Goal: Transaction & Acquisition: Purchase product/service

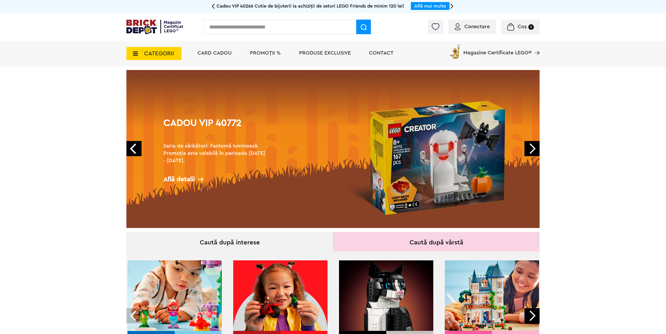
click at [486, 28] on span "Conectare" at bounding box center [476, 26] width 25 height 5
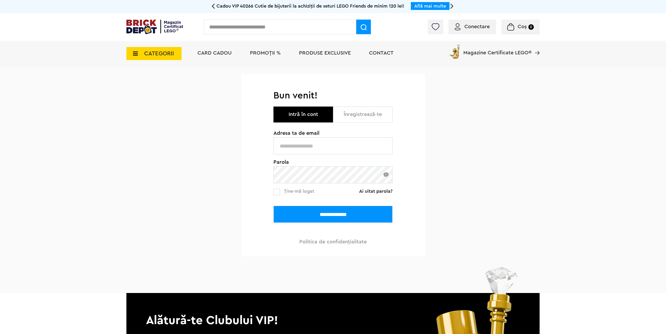
click at [321, 143] on input "text" at bounding box center [333, 145] width 119 height 17
type input "**********"
click at [323, 209] on input "**********" at bounding box center [333, 214] width 119 height 17
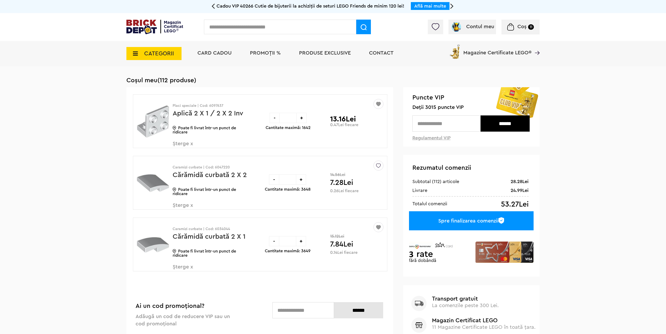
click at [241, 24] on input "text" at bounding box center [280, 27] width 152 height 15
type input "****"
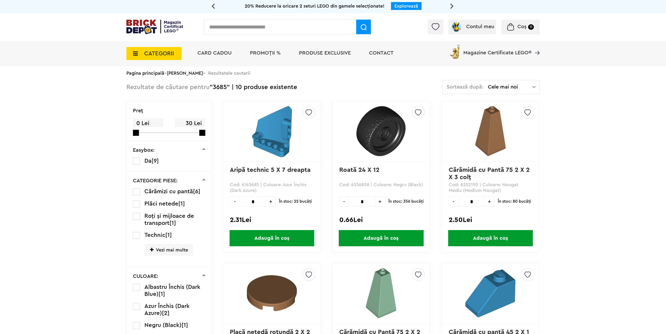
click at [243, 29] on input "text" at bounding box center [280, 27] width 152 height 15
type input "*****"
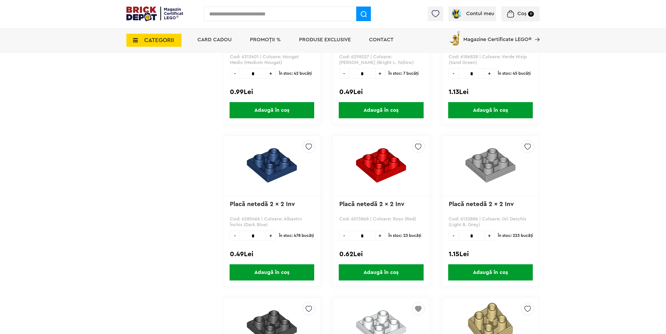
scroll to position [313, 0]
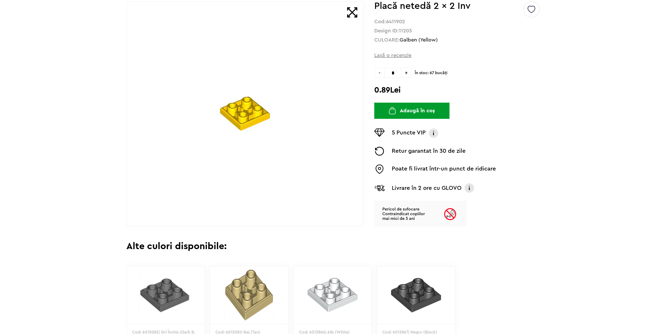
scroll to position [157, 0]
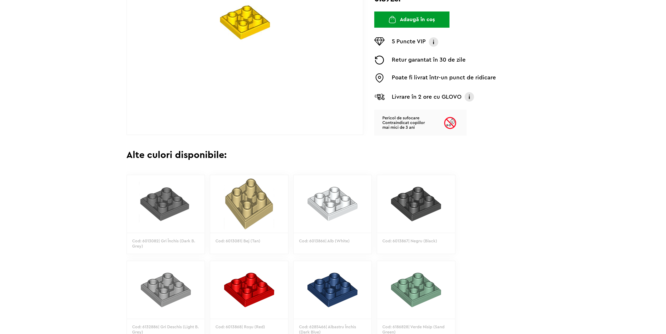
click at [327, 205] on img at bounding box center [333, 203] width 78 height 57
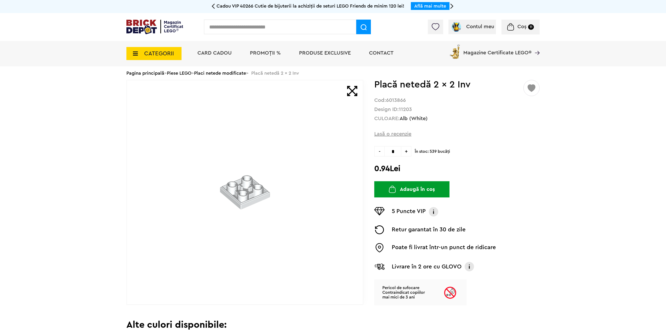
click at [418, 188] on button "Adaugă în coș" at bounding box center [411, 189] width 75 height 16
click at [302, 31] on input "text" at bounding box center [280, 27] width 152 height 15
type input "****"
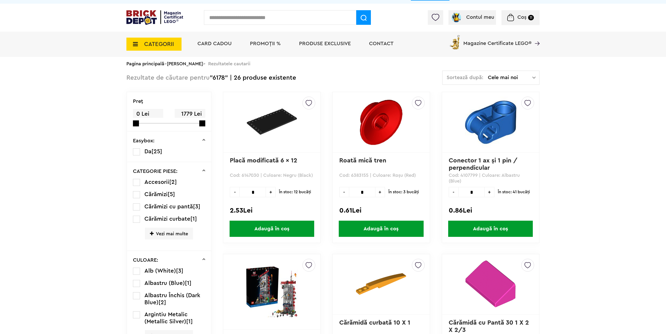
scroll to position [26, 0]
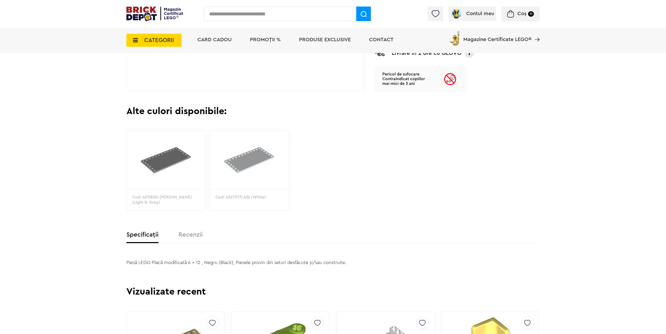
scroll to position [235, 0]
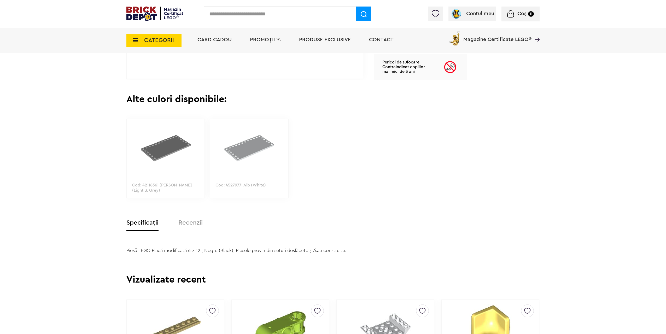
click at [257, 164] on img at bounding box center [249, 147] width 78 height 57
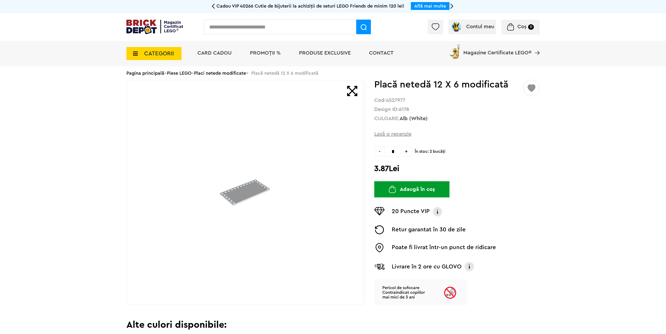
click at [406, 149] on span "+" at bounding box center [406, 151] width 10 height 10
type input "*"
click at [419, 190] on button "Adaugă în coș" at bounding box center [411, 189] width 75 height 16
click at [265, 28] on input "text" at bounding box center [280, 27] width 152 height 15
type input "*****"
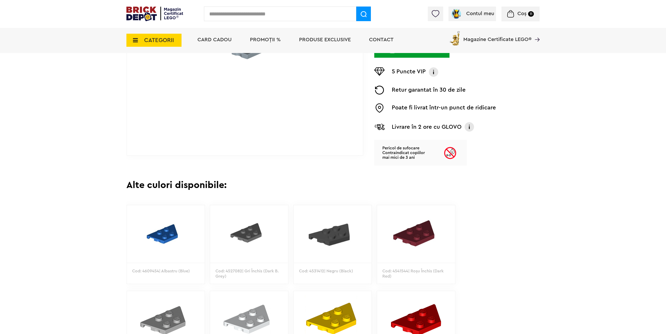
scroll to position [313, 0]
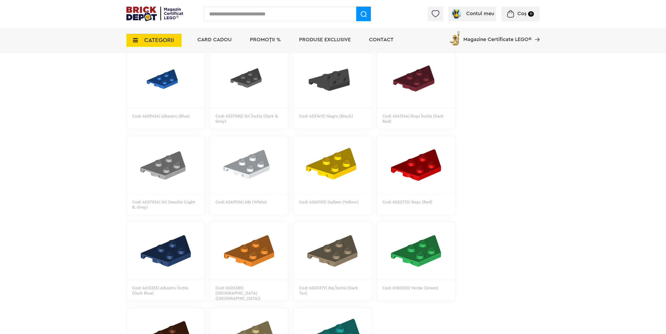
click at [256, 159] on img at bounding box center [249, 164] width 78 height 57
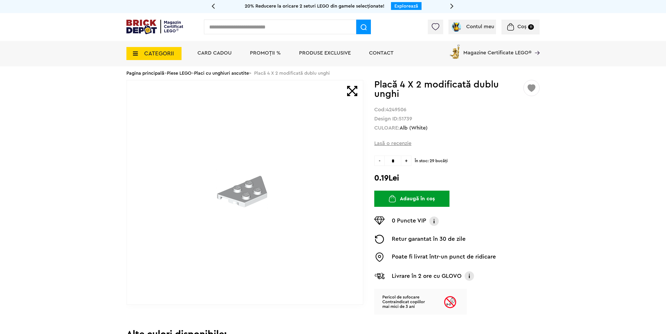
click at [409, 191] on div "Default ( 8 ) Creează o listă nouă Placă 4 X 2 modificată dublu unghi Cod: 4249…" at bounding box center [456, 197] width 165 height 235
click at [411, 195] on button "Adaugă în coș" at bounding box center [411, 199] width 75 height 16
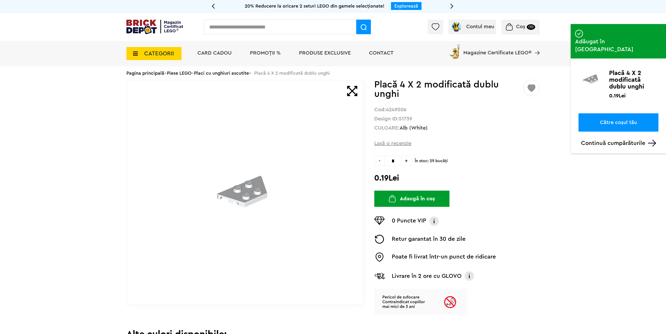
click at [256, 32] on input "text" at bounding box center [280, 27] width 152 height 15
type input "*****"
click at [366, 27] on img at bounding box center [364, 27] width 6 height 6
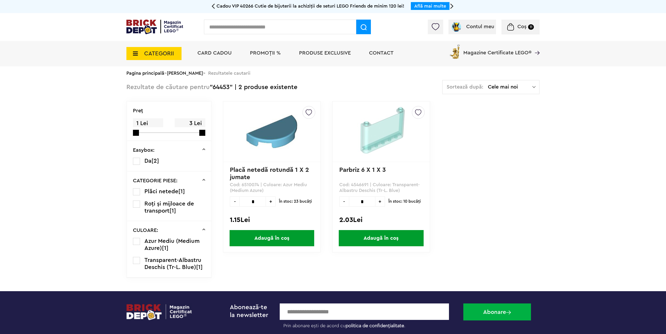
click at [242, 28] on input "text" at bounding box center [280, 27] width 152 height 15
type input "*****"
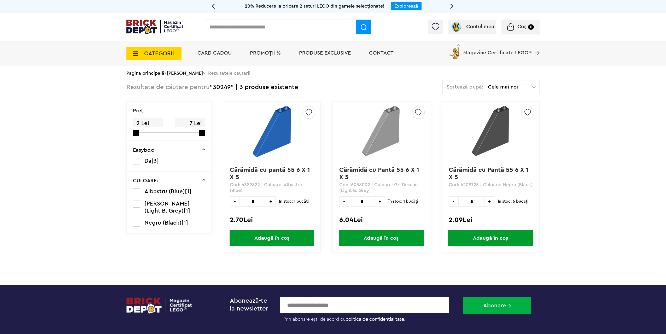
click at [253, 29] on input "text" at bounding box center [280, 27] width 152 height 15
type input "****"
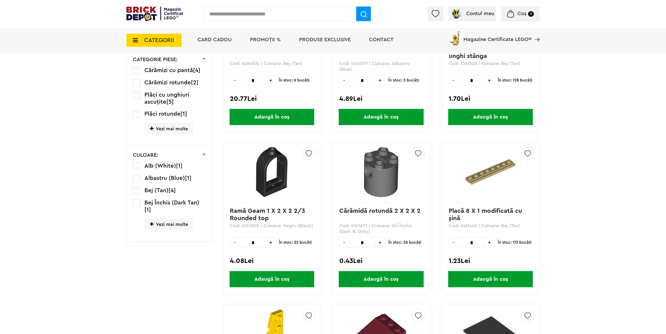
scroll to position [287, 0]
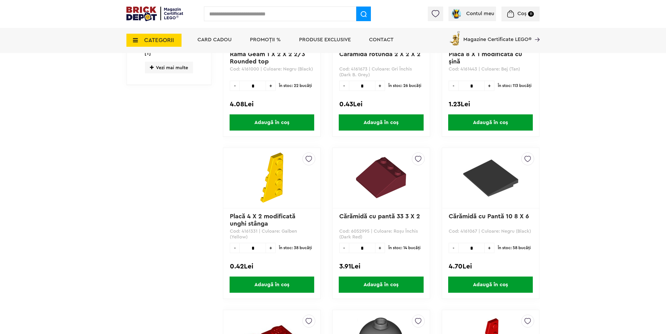
click at [381, 173] on img at bounding box center [381, 178] width 50 height 50
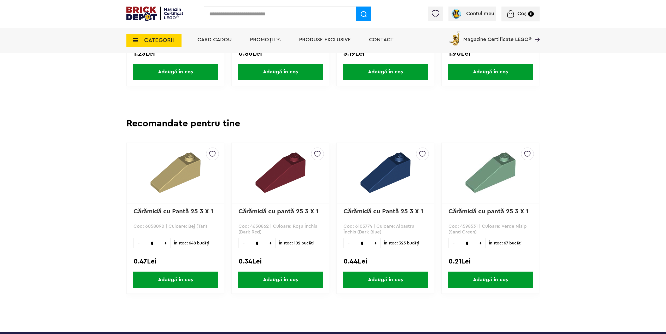
scroll to position [470, 0]
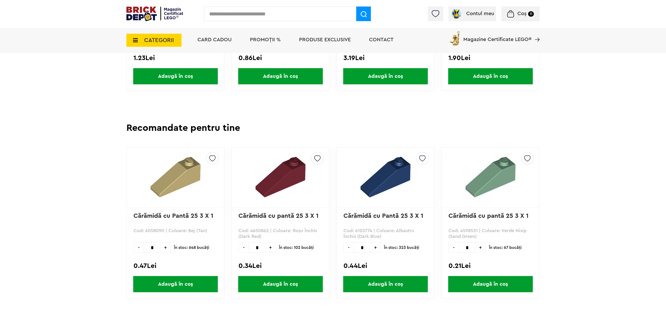
click at [262, 10] on input "text" at bounding box center [280, 14] width 152 height 15
type input "*****"
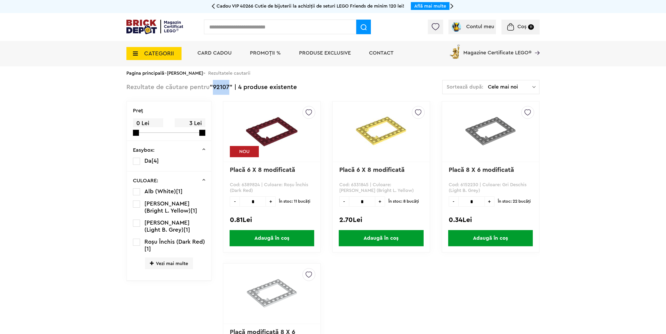
drag, startPoint x: 230, startPoint y: 88, endPoint x: 214, endPoint y: 91, distance: 17.2
click at [214, 91] on div "Rezultate de căutare pentru "92107" | 4 produse existente" at bounding box center [211, 87] width 171 height 15
copy div "92107"
click at [232, 25] on input "text" at bounding box center [280, 27] width 152 height 15
type input "*****"
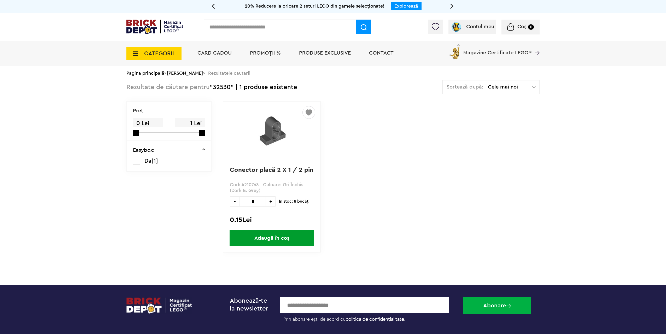
click at [276, 239] on span "Adaugă în coș" at bounding box center [272, 238] width 85 height 16
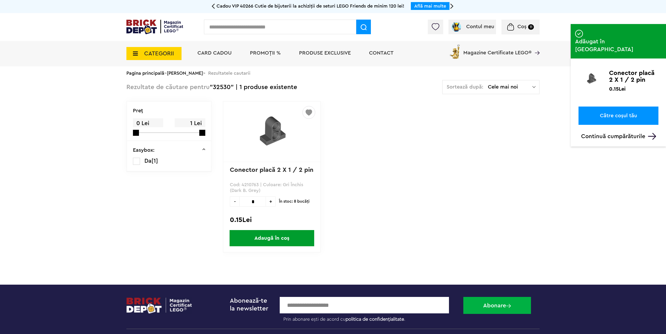
click at [271, 26] on input "text" at bounding box center [280, 27] width 152 height 15
type input "****"
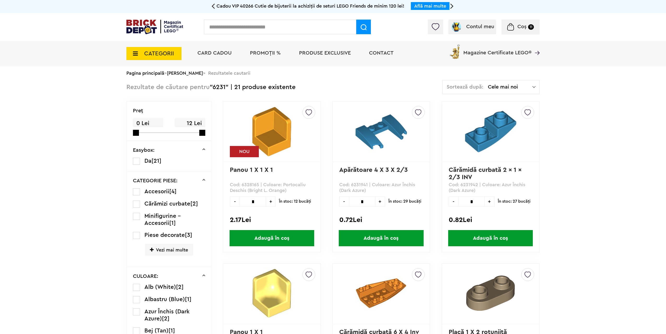
click at [270, 123] on img at bounding box center [271, 131] width 65 height 51
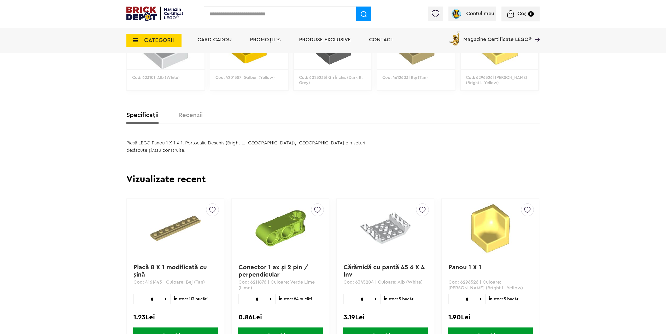
scroll to position [366, 0]
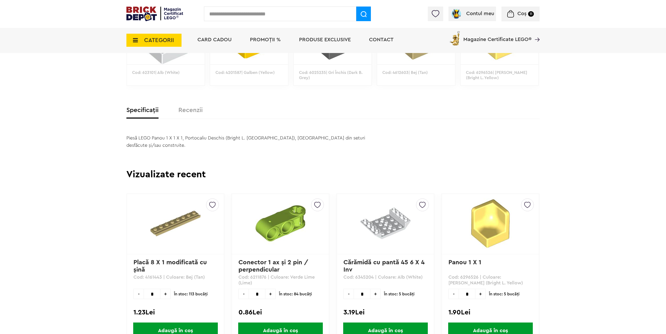
click at [192, 113] on label "Recenzii" at bounding box center [190, 110] width 24 height 6
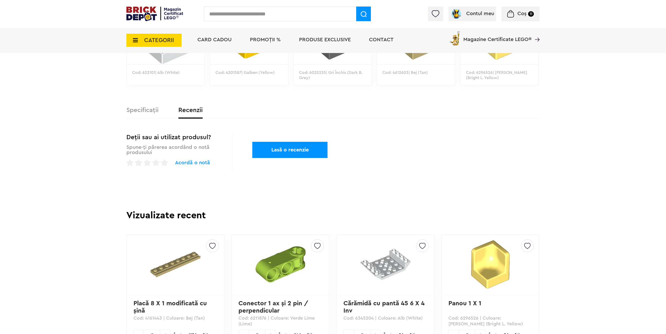
click at [145, 113] on label "Specificații" at bounding box center [142, 110] width 32 height 6
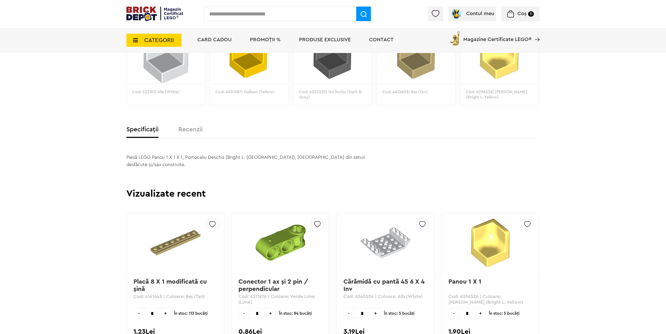
scroll to position [287, 0]
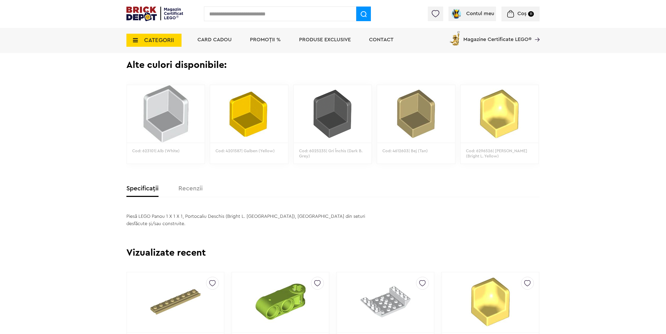
click at [252, 10] on input "text" at bounding box center [280, 14] width 152 height 15
type input "*****"
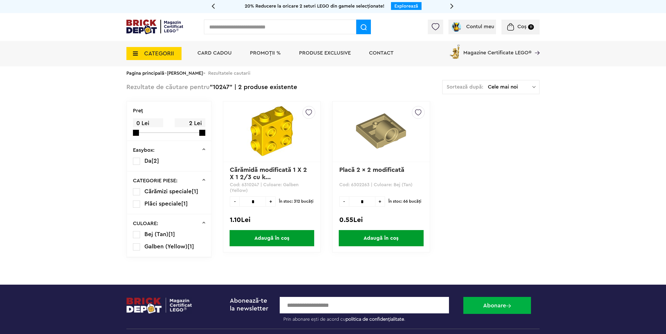
click at [254, 20] on input "text" at bounding box center [280, 27] width 152 height 15
type input "*****"
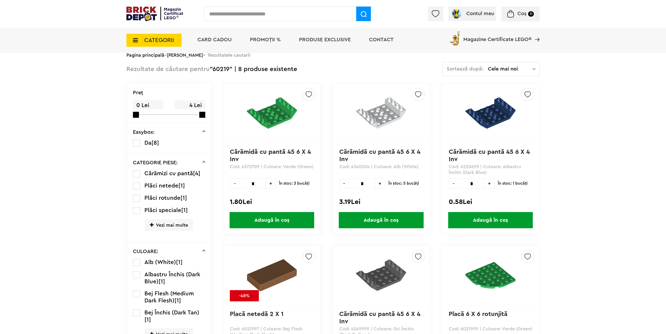
scroll to position [26, 0]
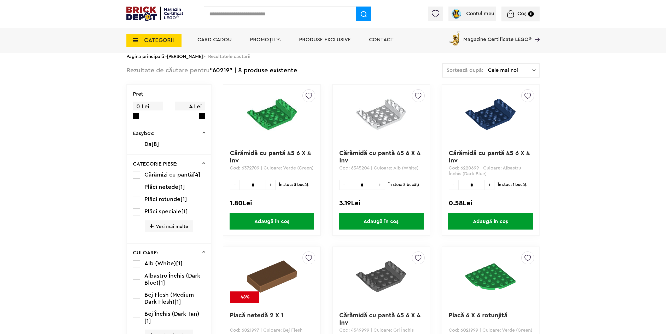
click at [390, 118] on img at bounding box center [381, 114] width 50 height 50
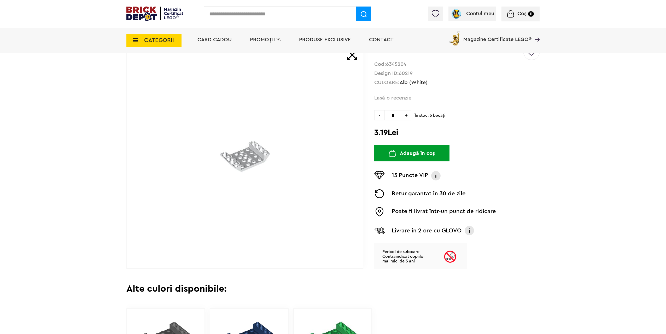
scroll to position [26, 0]
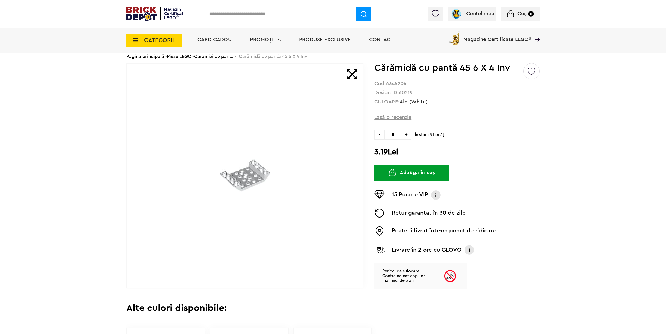
click at [236, 12] on input "text" at bounding box center [280, 14] width 152 height 15
type input "****"
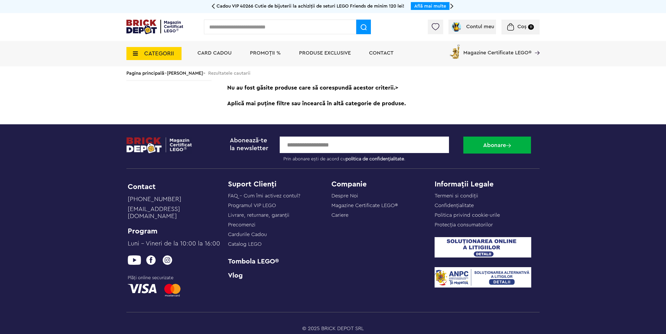
click at [237, 30] on input "text" at bounding box center [280, 27] width 152 height 15
type input "*****"
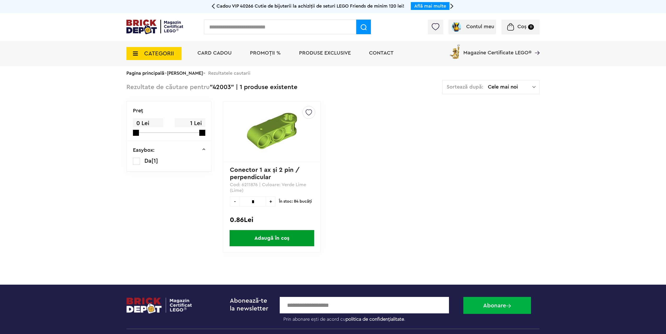
click at [521, 26] on span "Coș" at bounding box center [522, 26] width 9 height 5
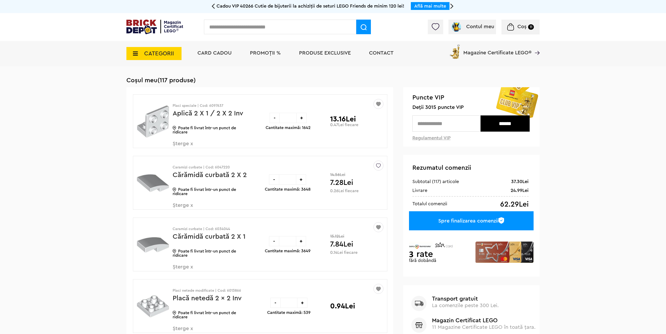
click at [133, 30] on img at bounding box center [154, 27] width 57 height 15
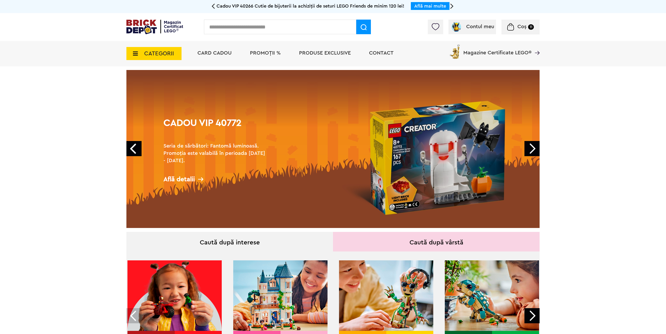
click at [133, 147] on link "Prev" at bounding box center [133, 148] width 15 height 15
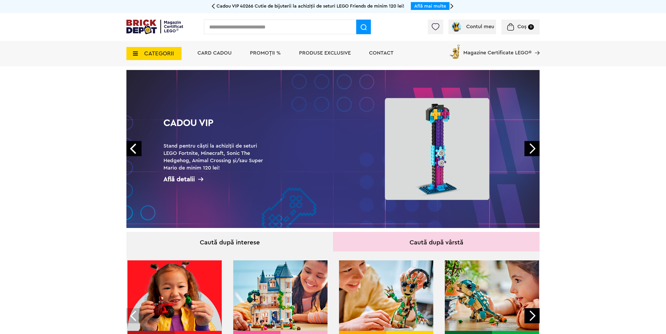
click at [133, 147] on link "Prev" at bounding box center [133, 148] width 15 height 15
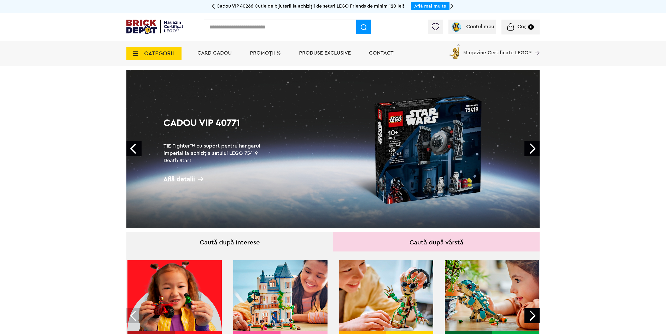
click at [133, 147] on link "Prev" at bounding box center [133, 148] width 15 height 15
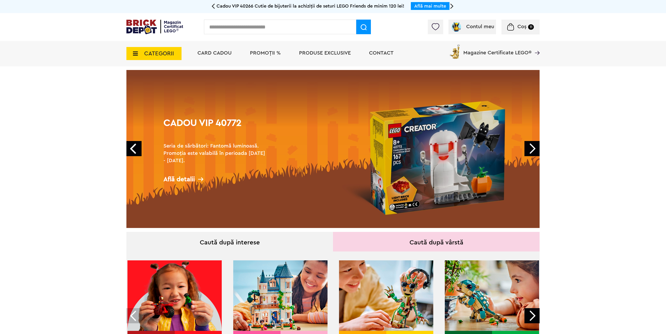
click at [133, 147] on link "Prev" at bounding box center [133, 148] width 15 height 15
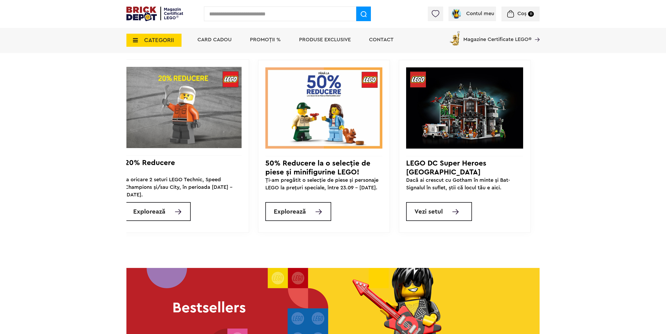
scroll to position [470, 0]
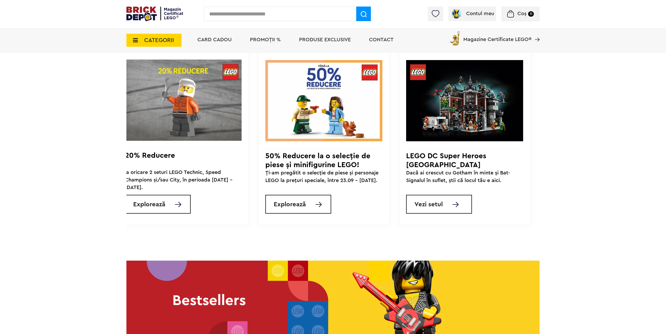
click at [265, 237] on div "Cadou VIP 40266 Cutie de bijuterii la achiziții de seturi LEGO Friends de minim…" at bounding box center [332, 144] width 413 height 185
click at [264, 237] on div "Cadou VIP 40266 Cutie de bijuterii la achiziții de seturi LEGO Friends de minim…" at bounding box center [332, 144] width 413 height 185
click at [259, 237] on div "Cadou VIP 40266 Cutie de bijuterii la achiziții de seturi LEGO Friends de minim…" at bounding box center [332, 144] width 413 height 185
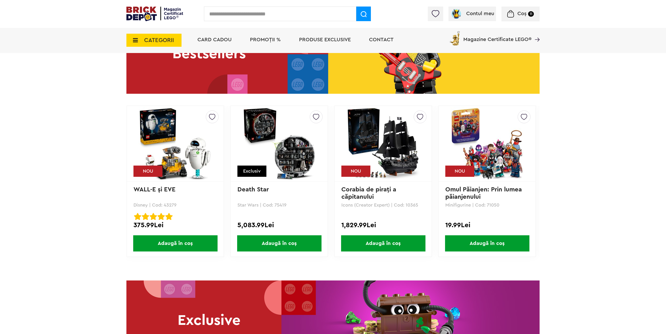
scroll to position [731, 0]
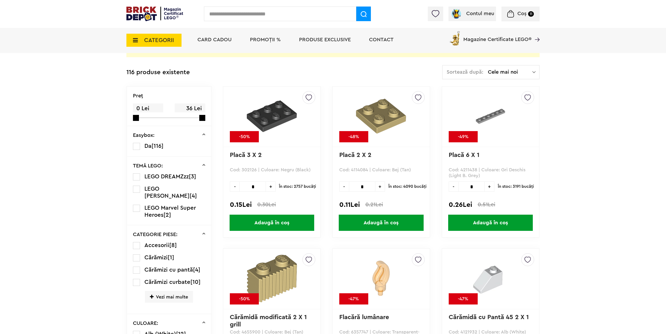
scroll to position [104, 0]
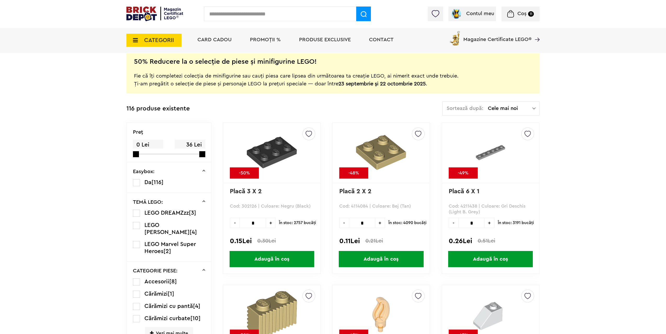
click at [509, 106] on span "Cele mai noi" at bounding box center [510, 108] width 44 height 5
click at [487, 153] on li "Cele mai scumpe" at bounding box center [491, 155] width 94 height 8
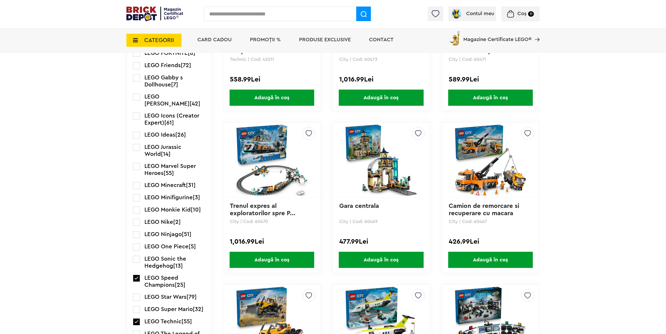
scroll to position [653, 0]
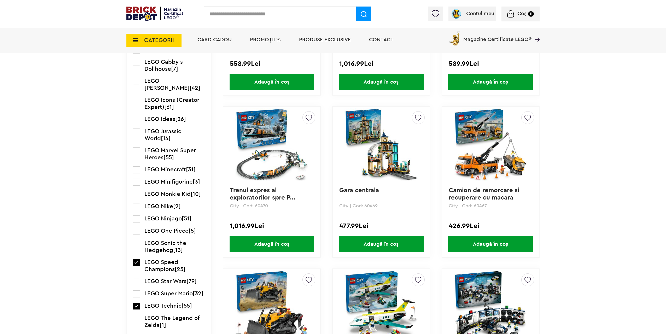
click at [136, 263] on label at bounding box center [136, 262] width 7 height 7
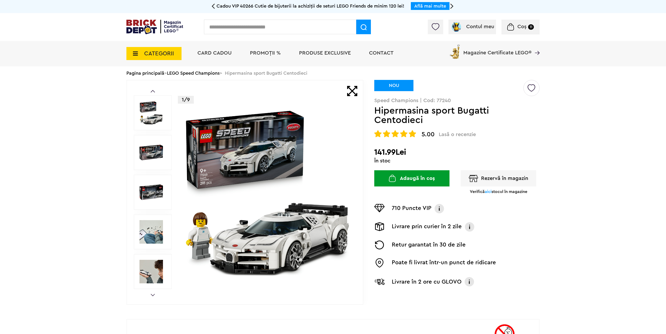
click at [446, 102] on p "Speed Champions | Cod: 77240" at bounding box center [456, 100] width 165 height 5
copy p "77240"
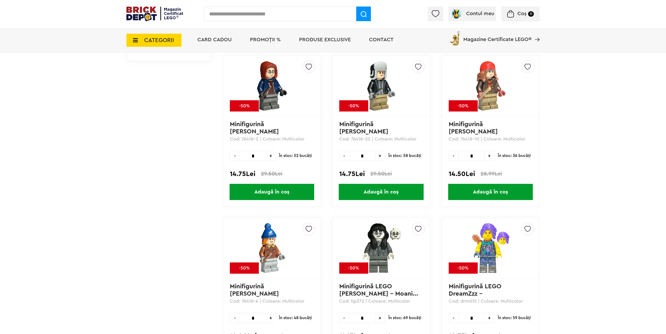
scroll to position [496, 0]
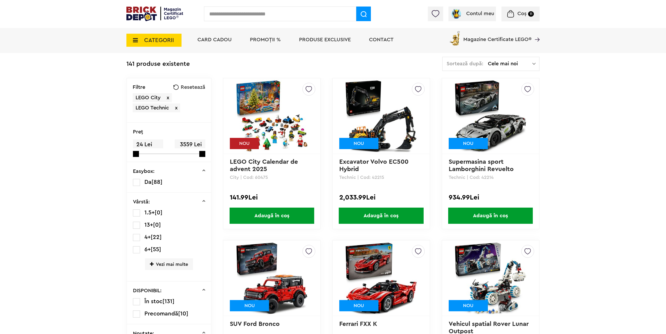
scroll to position [26, 0]
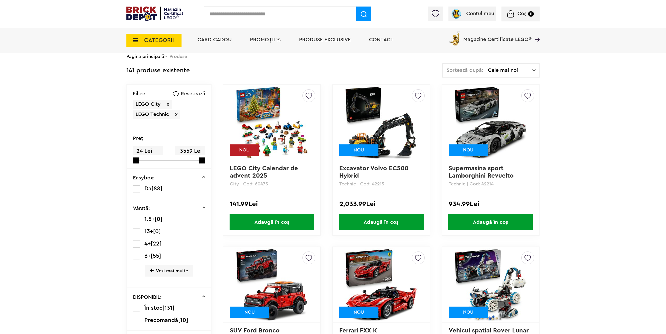
click at [176, 114] on span "x" at bounding box center [176, 114] width 3 height 5
click at [168, 105] on span "x" at bounding box center [168, 104] width 3 height 5
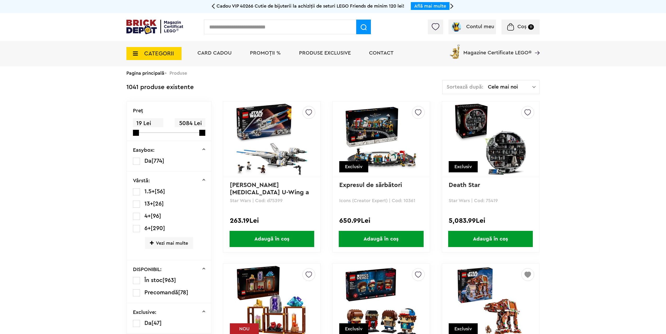
click at [503, 92] on div "Sortează după: Cele mai noi Cele mai noi Cele mai vechi Cele mai ieftine Cele m…" at bounding box center [490, 87] width 97 height 14
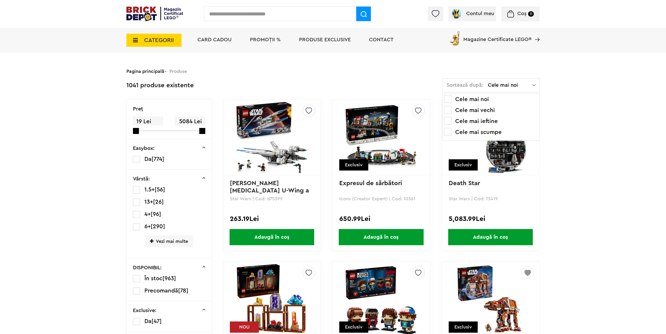
scroll to position [26, 0]
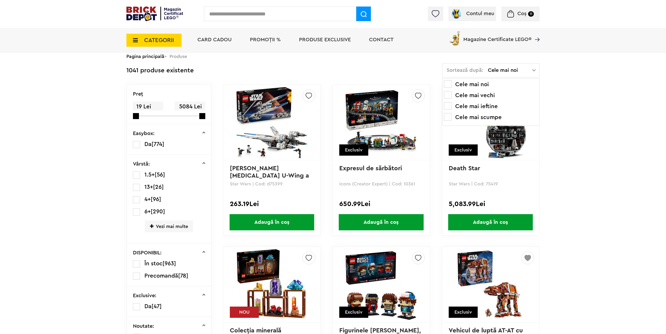
click at [487, 106] on li "Cele mai ieftine" at bounding box center [491, 106] width 94 height 8
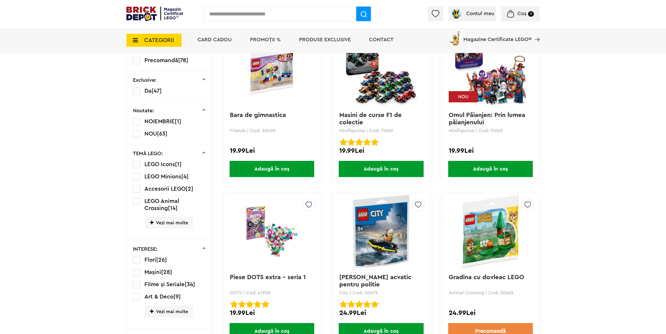
scroll to position [235, 0]
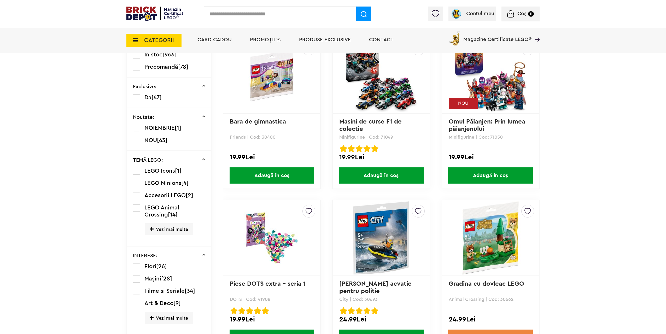
click at [163, 231] on span "Vezi mai multe" at bounding box center [169, 229] width 48 height 12
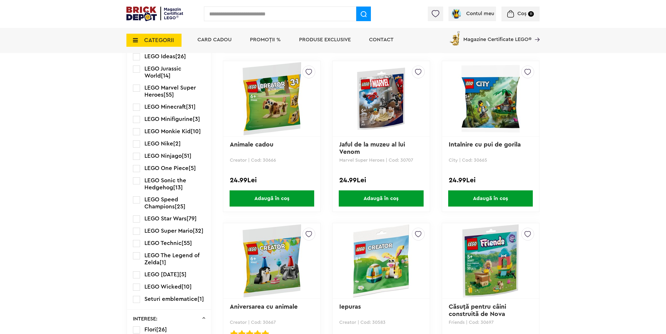
scroll to position [705, 0]
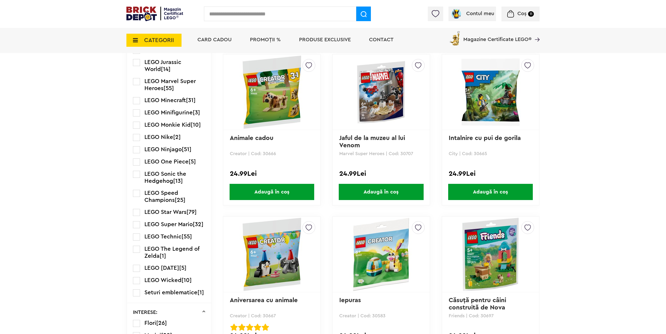
click at [136, 213] on label at bounding box center [136, 212] width 7 height 7
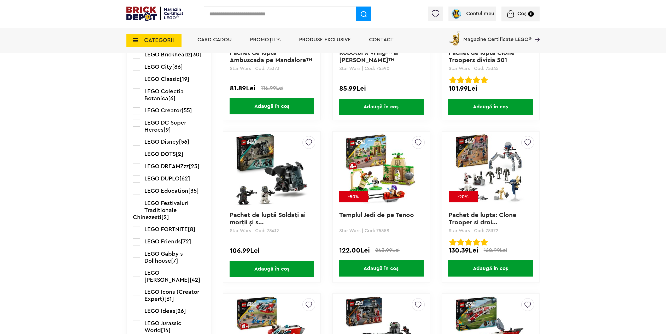
scroll to position [470, 0]
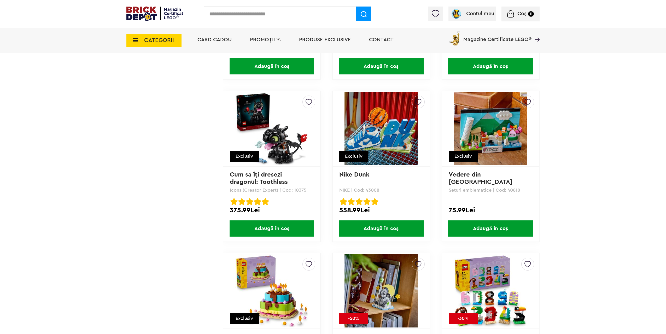
scroll to position [993, 0]
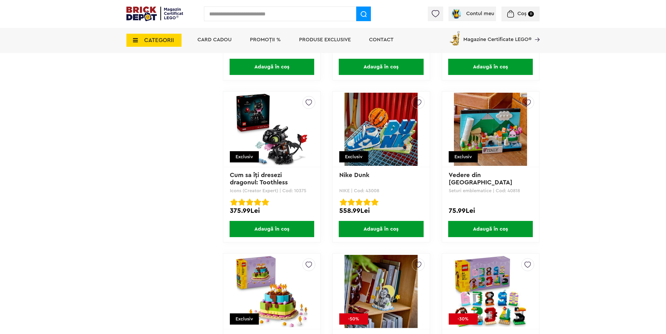
click at [501, 115] on img at bounding box center [490, 129] width 73 height 73
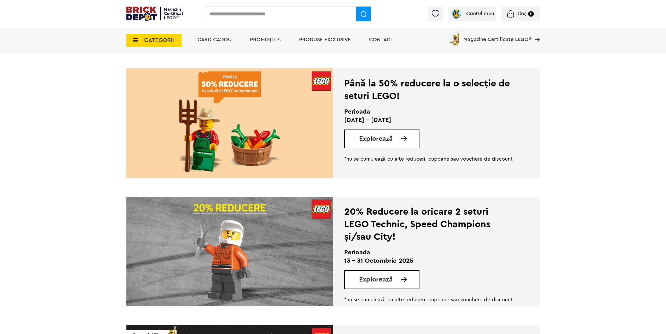
scroll to position [104, 0]
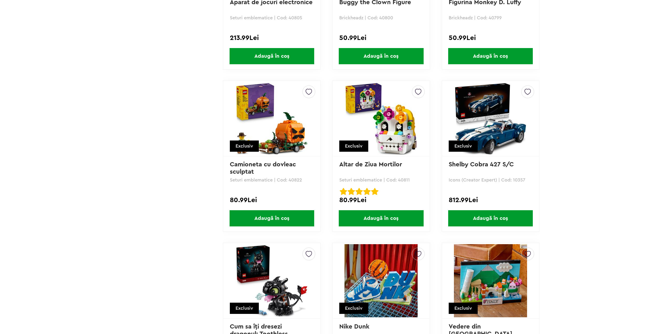
scroll to position [853, 0]
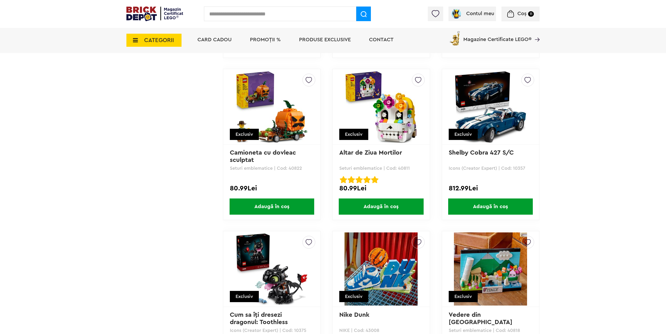
click at [484, 140] on img at bounding box center [490, 106] width 73 height 73
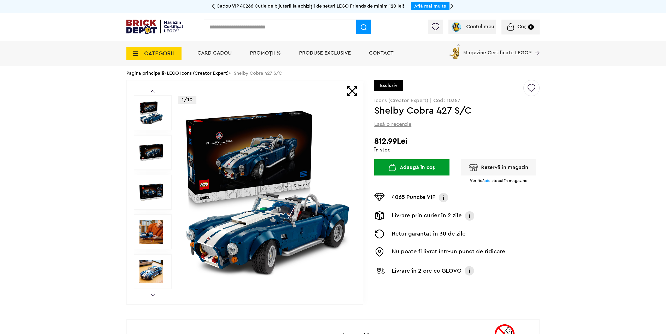
click at [154, 151] on img at bounding box center [151, 153] width 24 height 24
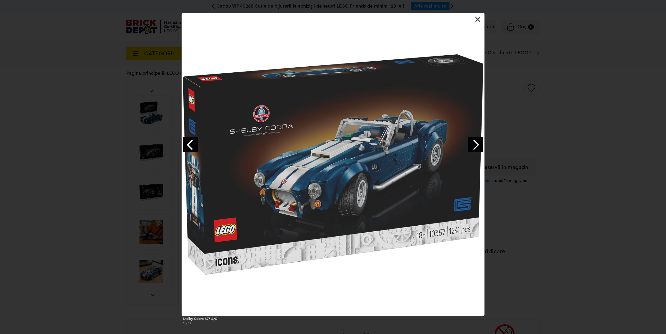
click at [147, 188] on div "Shelby Cobra 427 S/C 2 / 11" at bounding box center [333, 171] width 666 height 316
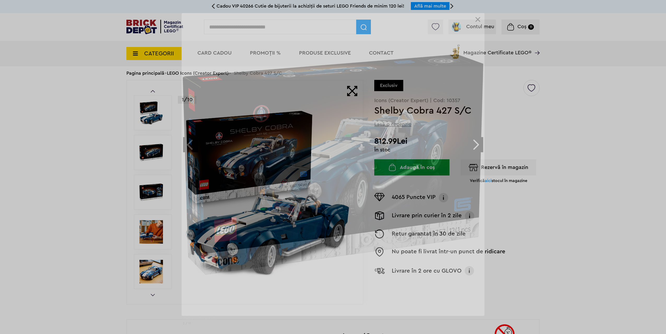
click at [150, 192] on div "Shelby Cobra 427 S/C 2 / 11" at bounding box center [333, 171] width 666 height 316
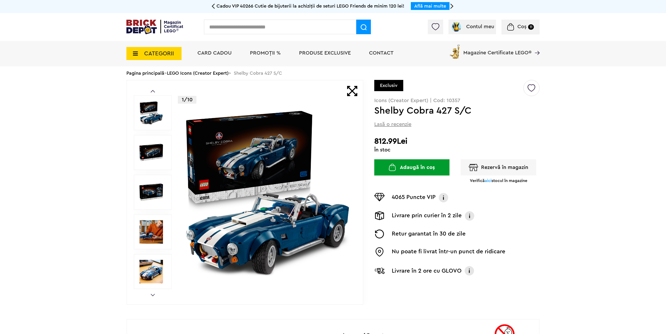
click at [148, 194] on img at bounding box center [151, 193] width 24 height 24
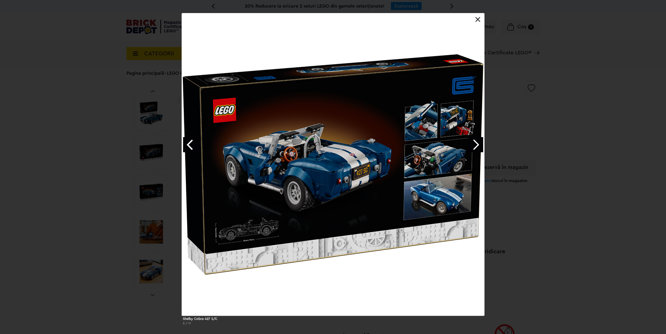
click at [144, 210] on div "Shelby Cobra 427 S/C 3 / 11" at bounding box center [333, 171] width 666 height 316
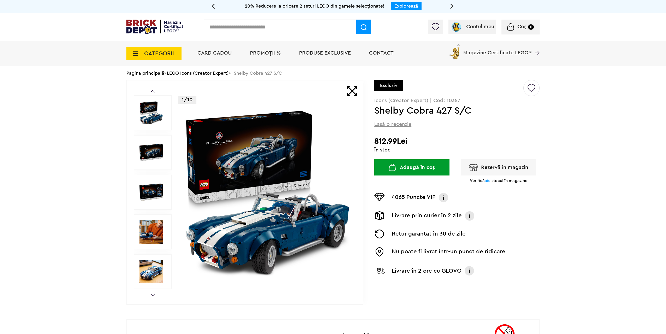
click at [153, 232] on img at bounding box center [151, 232] width 24 height 24
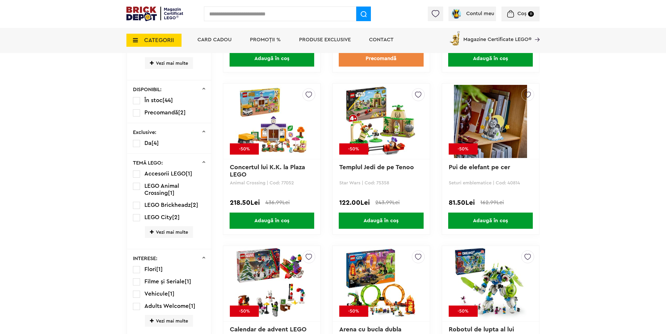
scroll to position [366, 0]
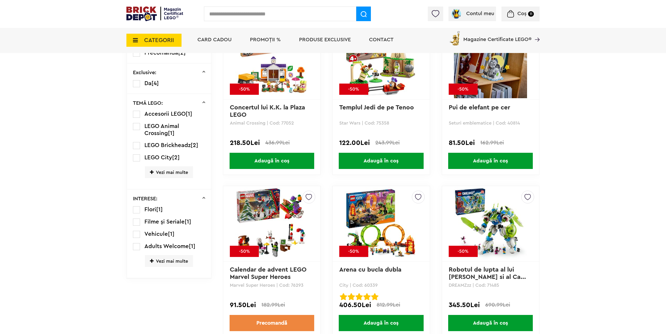
click at [155, 172] on span "Vezi mai multe" at bounding box center [169, 172] width 48 height 12
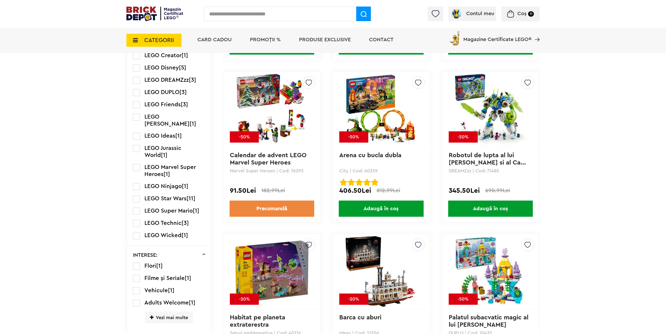
scroll to position [522, 0]
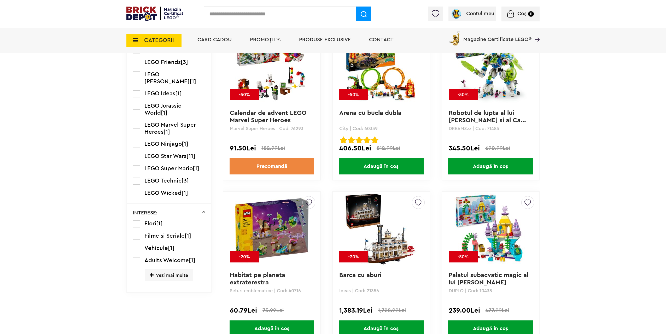
click at [137, 153] on label at bounding box center [136, 156] width 7 height 7
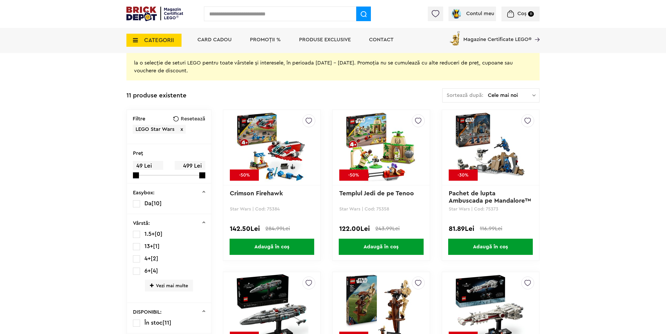
scroll to position [131, 0]
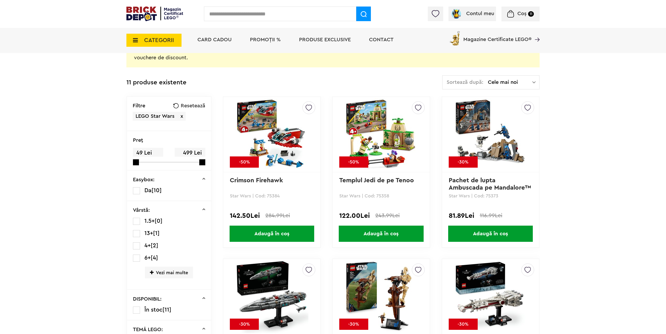
click at [493, 81] on span "Cele mai noi" at bounding box center [510, 82] width 44 height 5
click at [480, 118] on li "Cele mai ieftine" at bounding box center [491, 118] width 94 height 8
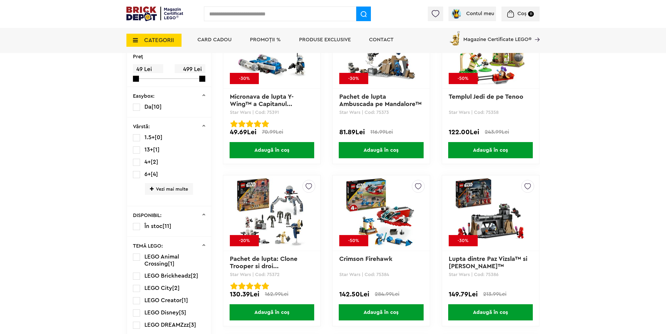
scroll to position [157, 0]
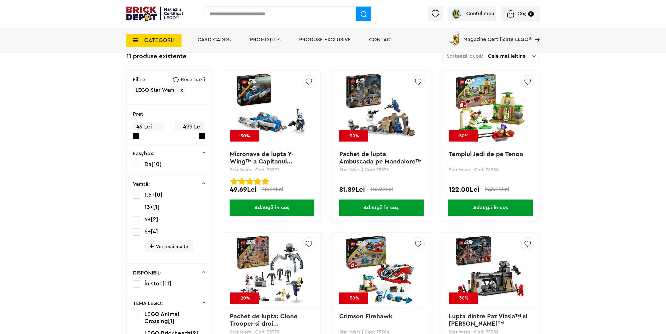
click at [391, 206] on span "Adaugă în coș" at bounding box center [381, 208] width 85 height 16
